Goal: Information Seeking & Learning: Find specific fact

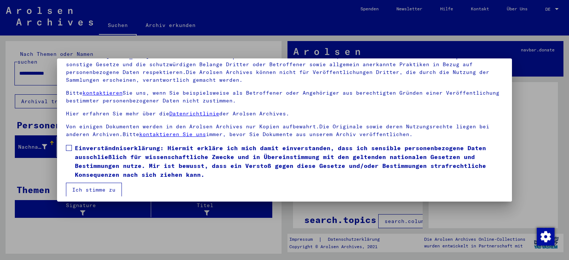
scroll to position [63, 0]
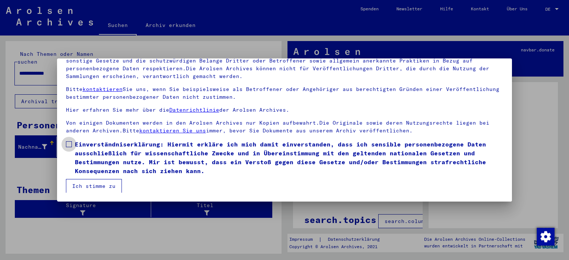
click at [71, 145] on span at bounding box center [69, 144] width 6 height 6
click at [108, 192] on button "Ich stimme zu" at bounding box center [94, 186] width 56 height 14
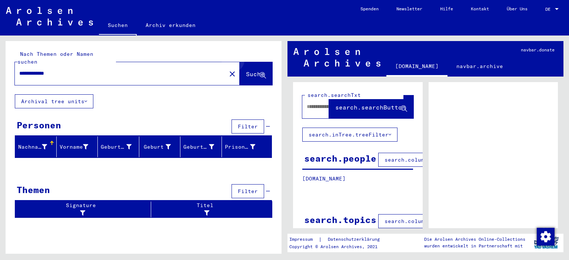
click at [259, 62] on button "Suche" at bounding box center [256, 73] width 33 height 23
click at [109, 23] on link "Suchen" at bounding box center [118, 25] width 38 height 19
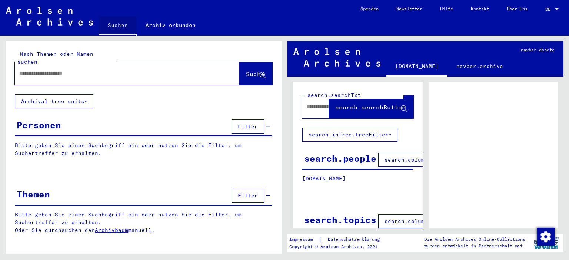
click at [109, 23] on link "Suchen" at bounding box center [118, 25] width 38 height 19
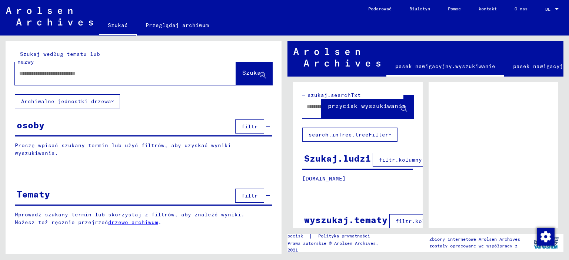
click at [66, 74] on input "text" at bounding box center [118, 74] width 199 height 8
type input "**********"
click at [242, 74] on font "Szukaj" at bounding box center [253, 72] width 22 height 7
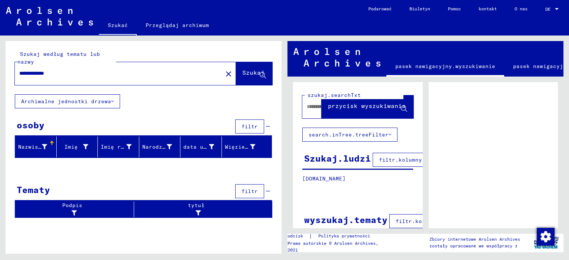
click at [30, 14] on img at bounding box center [49, 16] width 87 height 19
